Goal: Transaction & Acquisition: Book appointment/travel/reservation

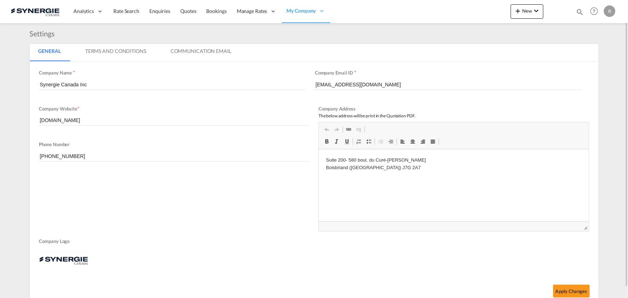
click at [578, 11] on md-icon "icon-magnify" at bounding box center [580, 12] width 8 height 8
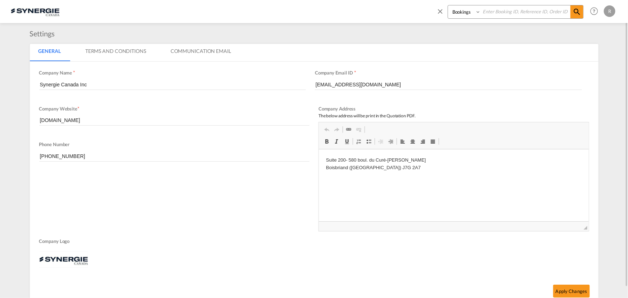
click at [463, 15] on select "Bookings Quotes Enquiries" at bounding box center [465, 11] width 34 height 13
select select "Quotes"
click at [448, 5] on select "Bookings Quotes Enquiries" at bounding box center [465, 11] width 34 height 13
click at [493, 14] on input at bounding box center [526, 11] width 90 height 13
type input "14615"
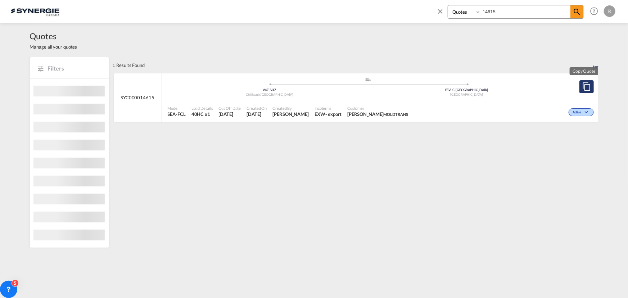
click at [584, 87] on md-icon "assets/icons/custom/copyQuote.svg" at bounding box center [586, 86] width 9 height 9
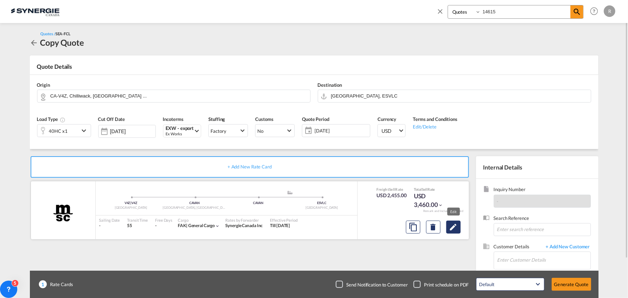
click at [455, 229] on md-icon "Edit" at bounding box center [453, 227] width 9 height 9
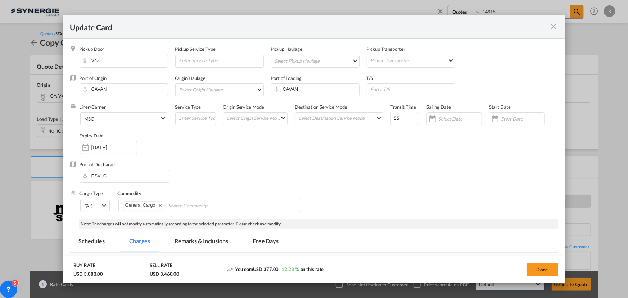
select select "per equipment"
select select "per container"
select select "per B/L"
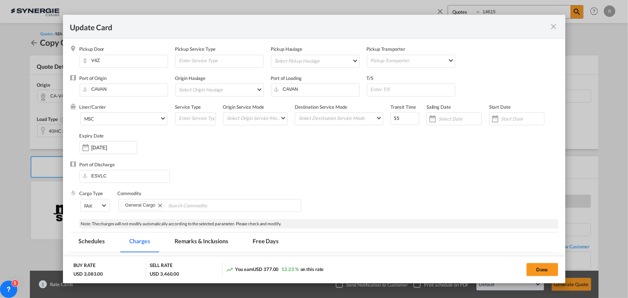
select select "per B/L"
select select "per shipment"
click at [298, 88] on input "CAVAN" at bounding box center [316, 89] width 85 height 11
drag, startPoint x: 298, startPoint y: 88, endPoint x: 249, endPoint y: 87, distance: 48.9
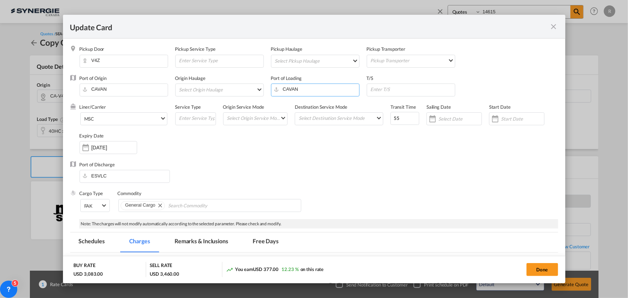
click at [249, 87] on div "Port of Origin CAVAN Origin Haulage Select Origin Haulage rail road barge truck…" at bounding box center [318, 89] width 478 height 29
click at [289, 120] on div "[GEOGRAPHIC_DATA], [GEOGRAPHIC_DATA]" at bounding box center [338, 119] width 127 height 6
type input "Montreal, QC, CAMTR"
drag, startPoint x: 399, startPoint y: 115, endPoint x: 367, endPoint y: 114, distance: 32.0
click at [367, 114] on div "Liner/Carrier MSC 2HM LOGISTICS D.O.O AAXL GLOBAL SHIPPING LINES LLC ABDUL MUHS…" at bounding box center [318, 133] width 478 height 58
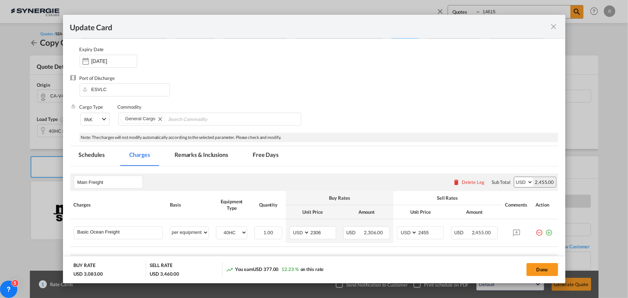
scroll to position [98, 0]
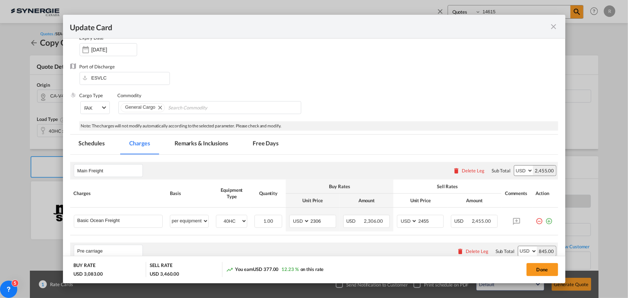
type input "30"
drag, startPoint x: 325, startPoint y: 221, endPoint x: 289, endPoint y: 218, distance: 36.1
click at [289, 218] on md-input-container "AED AFN ALL AMD ANG AOA ARS AUD AWG AZN BAM BBD BDT BGN BHD BIF BMD BND BOB BRL…" at bounding box center [312, 221] width 47 height 13
type input "3360"
click at [397, 215] on md-input-container "AED AFN ALL AMD ANG AOA ARS AUD AWG AZN BAM BBD BDT BGN BHD BIF BMD BND BOB BRL…" at bounding box center [420, 221] width 47 height 13
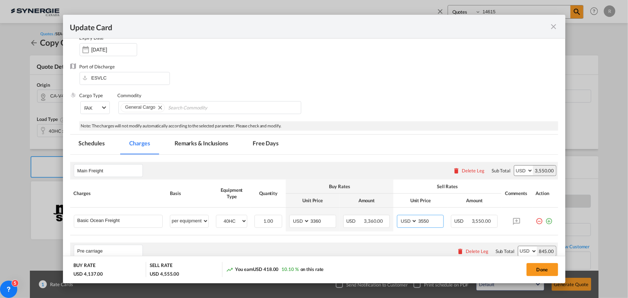
type input "3550"
click at [199, 144] on md-tab-item "Remarks & Inclusions" at bounding box center [201, 145] width 71 height 20
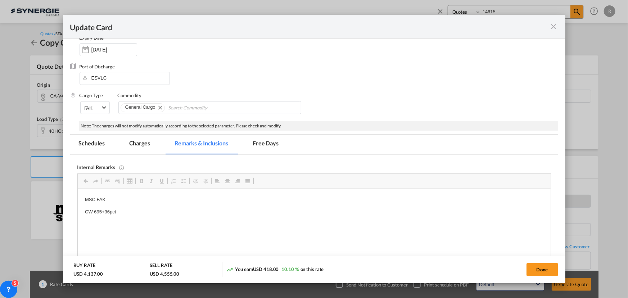
scroll to position [0, 0]
click at [145, 198] on p "MSC FAK" at bounding box center [314, 200] width 458 height 8
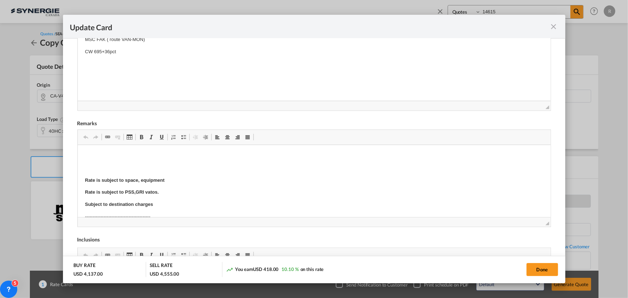
scroll to position [262, 0]
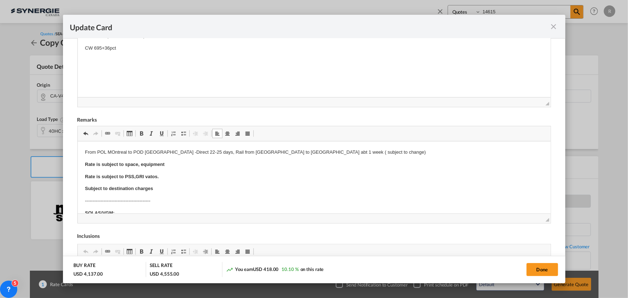
click at [239, 150] on p "From POL MOntreal to POD Valencia -Direct 22-25 days, Rail from Toronto to Mont…" at bounding box center [314, 153] width 458 height 8
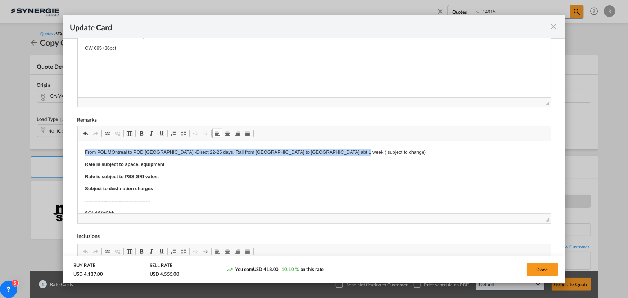
drag, startPoint x: 81, startPoint y: 150, endPoint x: 353, endPoint y: 150, distance: 272.3
click at [140, 131] on span "Update CardPickup Door ..." at bounding box center [141, 134] width 6 height 6
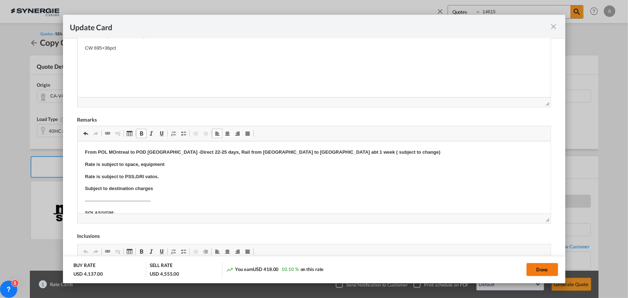
click at [538, 270] on button "Done" at bounding box center [542, 269] width 32 height 13
type input "29 Sep 2025"
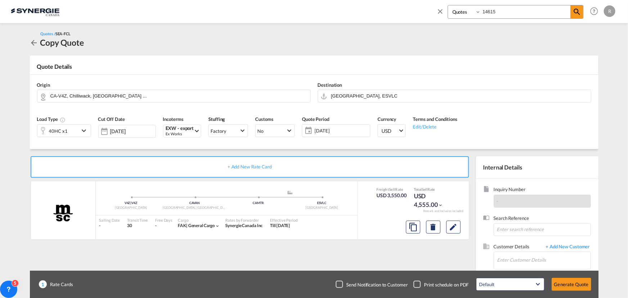
scroll to position [137, 0]
click at [504, 258] on input "Enter Customer Details" at bounding box center [543, 260] width 93 height 16
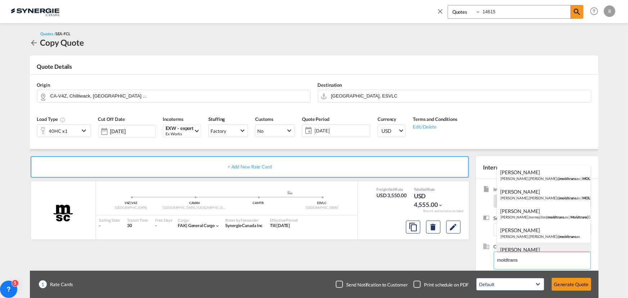
click at [518, 247] on div "CRISTINA MARTI cristina.marti@ moldtrans .com" at bounding box center [544, 251] width 94 height 19
type input "Moldtrans Valencia, CRISTINA MARTI, cristina.marti@moldtrans.com"
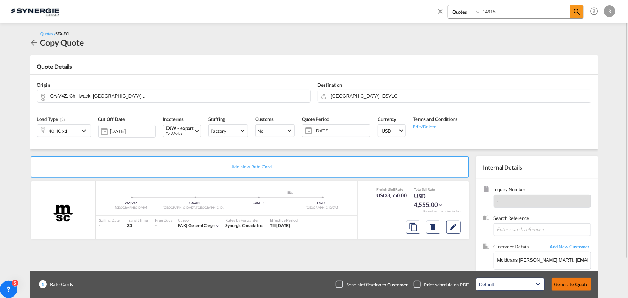
click at [564, 280] on button "Generate Quote" at bounding box center [571, 284] width 40 height 13
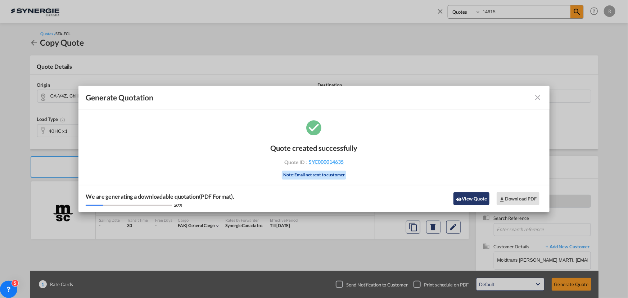
click at [472, 197] on button "View Quote" at bounding box center [471, 198] width 36 height 13
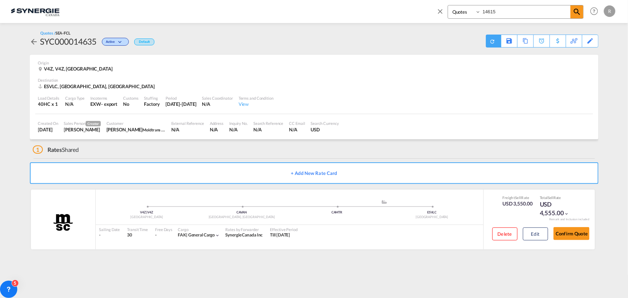
click at [490, 45] on download-pdf at bounding box center [494, 41] width 8 height 12
click at [487, 43] on div "Download Quote" at bounding box center [478, 41] width 37 height 12
drag, startPoint x: 507, startPoint y: 11, endPoint x: 477, endPoint y: 11, distance: 30.6
click at [477, 11] on div "Bookings Quotes Enquiries 14615" at bounding box center [515, 12] width 136 height 14
type input "12930"
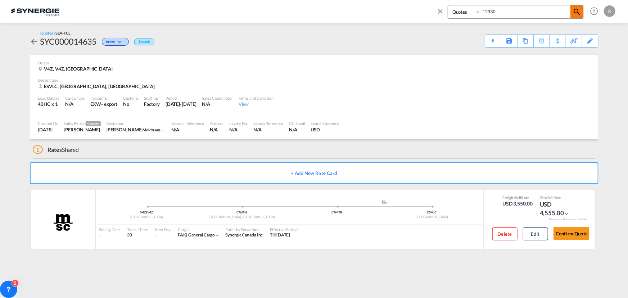
click at [575, 15] on md-icon "icon-magnify" at bounding box center [576, 12] width 9 height 9
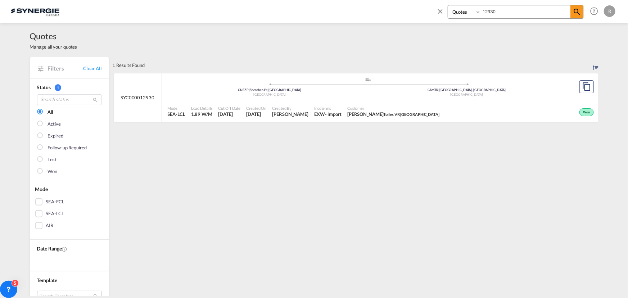
click at [366, 100] on div ".a{fill:#aaa8ad;} .a{fill:#aaa8ad;} CNSZP | Shenzhen Pt, GD China CAMTR | Montr…" at bounding box center [368, 88] width 401 height 23
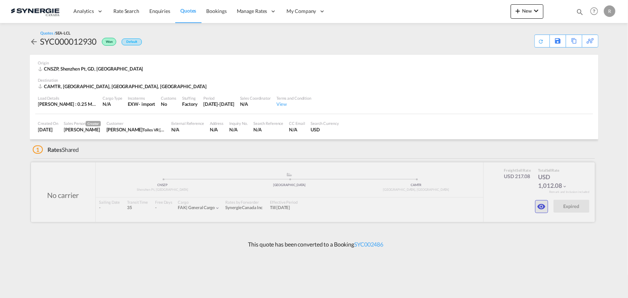
click at [541, 207] on md-icon "icon-eye" at bounding box center [541, 206] width 9 height 9
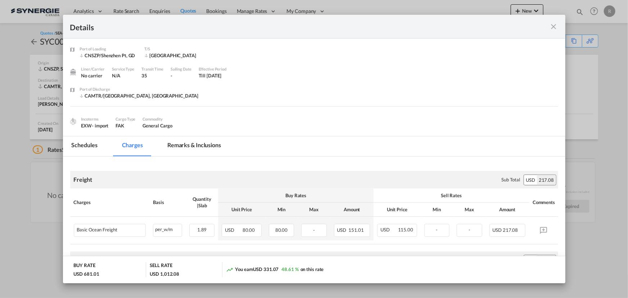
click at [188, 147] on md-tab-item "Remarks & Inclusions" at bounding box center [194, 146] width 71 height 20
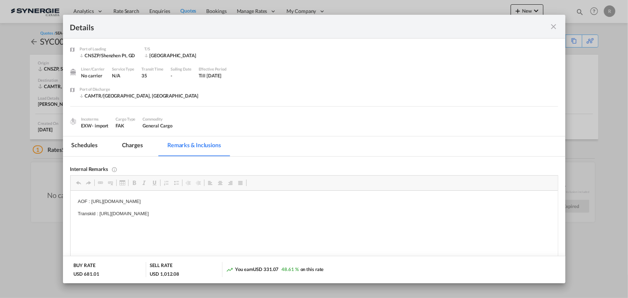
drag, startPoint x: 99, startPoint y: 213, endPoint x: 182, endPoint y: 213, distance: 83.1
click at [142, 211] on p "Transkid : https://app.frontapp.com/open/msg_1fyuw8un?key=SS7noSu1QQNbgGgZjDUL_…" at bounding box center [313, 214] width 473 height 8
drag, startPoint x: 99, startPoint y: 212, endPoint x: 279, endPoint y: 214, distance: 179.9
click at [313, 214] on p "Transkid : https://app.frontapp.com/open/msg_1fyuw8un?key=SS7noSu1QQNbgGgZjDUL_…" at bounding box center [313, 214] width 473 height 8
click at [290, 219] on span "Copy" at bounding box center [295, 219] width 22 height 10
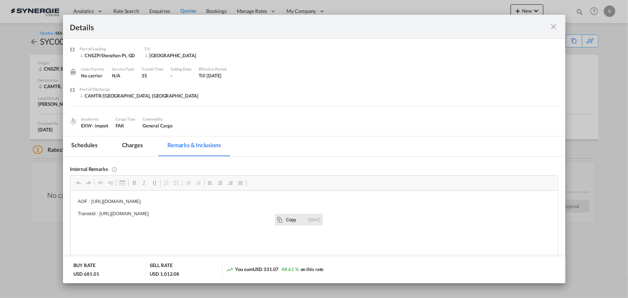
copy p "https://app.frontapp.com/open/msg_1fyuw8un?key=SS7noSu1QQNbgGgZjDUL_8mONmle9noD"
click at [555, 26] on md-icon "icon-close fg-AAA8AD m-0 cursor" at bounding box center [553, 26] width 9 height 9
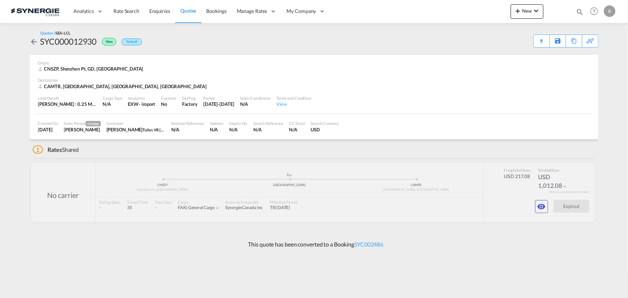
click at [580, 10] on md-icon "icon-magnify" at bounding box center [580, 12] width 8 height 8
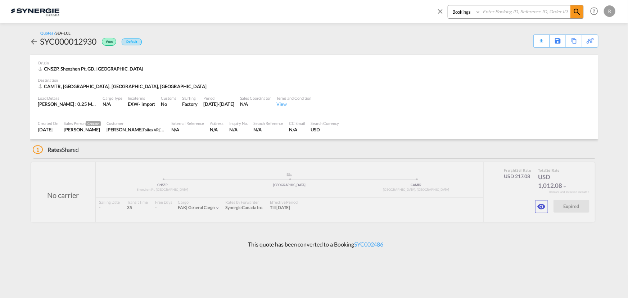
click at [474, 13] on select "Bookings Quotes Enquiries" at bounding box center [465, 11] width 34 height 13
select select "Quotes"
click at [448, 5] on select "Bookings Quotes Enquiries" at bounding box center [465, 11] width 34 height 13
click at [505, 11] on input at bounding box center [526, 11] width 90 height 13
type input "14624"
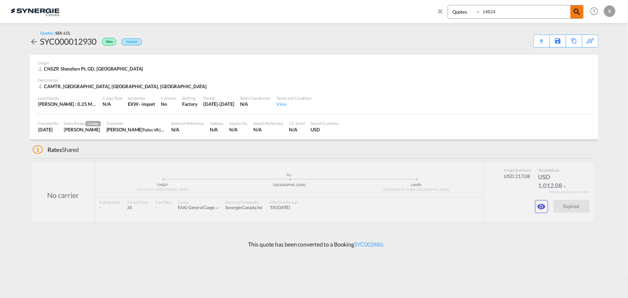
click at [578, 13] on md-icon "icon-magnify" at bounding box center [576, 12] width 9 height 9
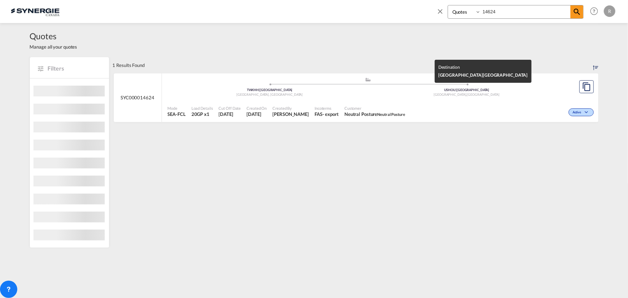
click at [494, 94] on div "Houston , United States" at bounding box center [466, 94] width 197 height 5
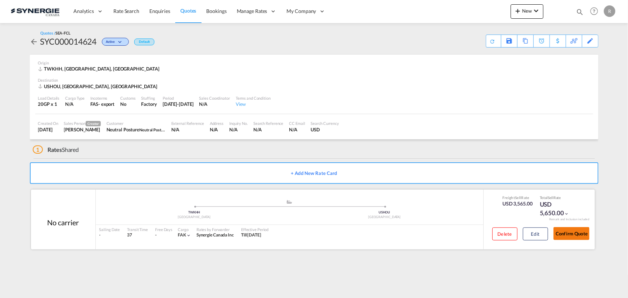
click at [563, 237] on button "Confirm Quote" at bounding box center [571, 233] width 36 height 13
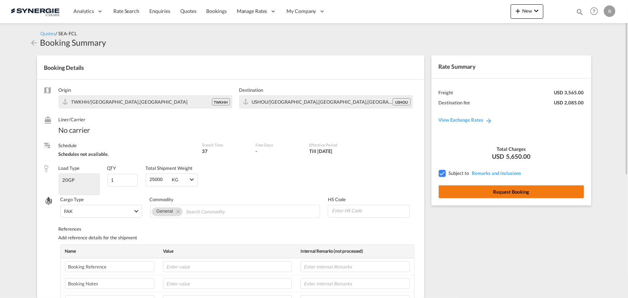
click at [493, 196] on button "Request Booking" at bounding box center [510, 191] width 145 height 13
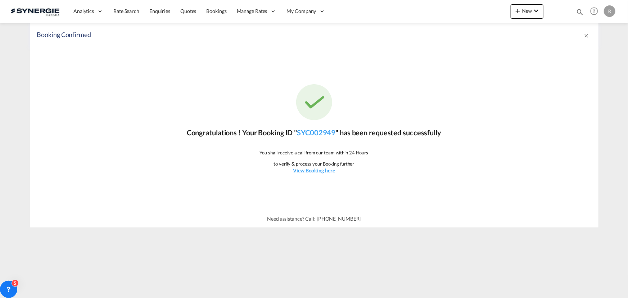
click at [580, 11] on md-icon "icon-magnify" at bounding box center [580, 12] width 8 height 8
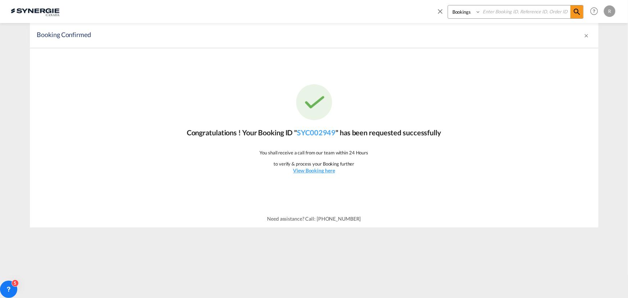
click at [473, 14] on select "Bookings Quotes Enquiries" at bounding box center [465, 11] width 34 height 13
select select "Quotes"
click at [448, 5] on select "Bookings Quotes Enquiries" at bounding box center [465, 11] width 34 height 13
click at [494, 12] on input at bounding box center [526, 11] width 90 height 13
type input "14349"
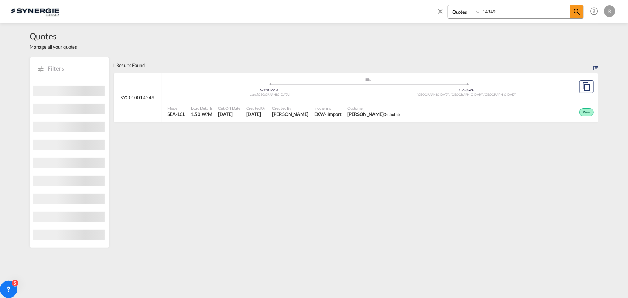
click at [384, 103] on div "Customer Maurice Lecuyer Orthofab" at bounding box center [373, 112] width 58 height 18
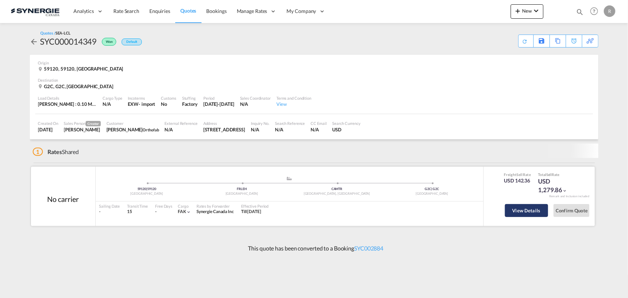
click at [521, 209] on button "View Details" at bounding box center [526, 210] width 43 height 13
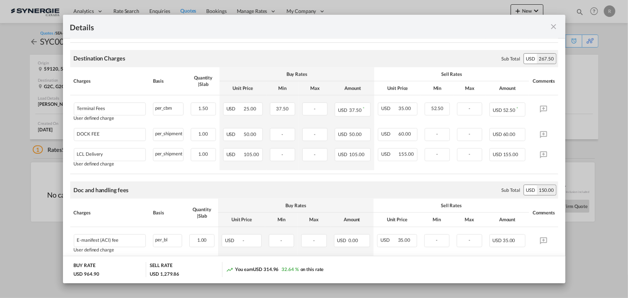
scroll to position [425, 0]
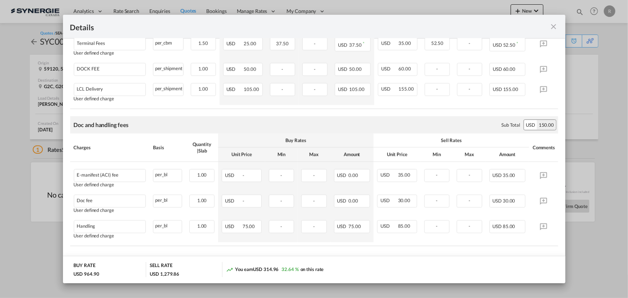
click at [555, 26] on md-icon "icon-close fg-AAA8AD m-0 cursor" at bounding box center [553, 26] width 9 height 9
